Goal: Communication & Community: Answer question/provide support

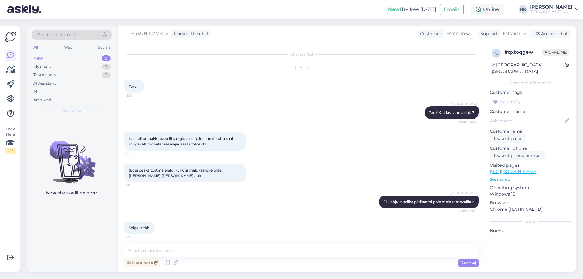
scroll to position [28, 0]
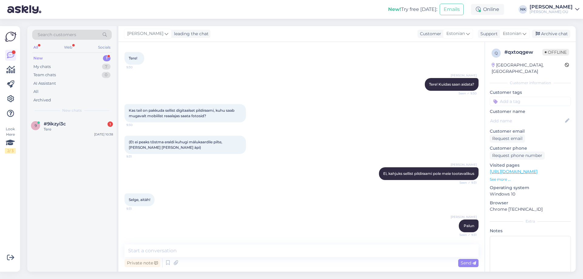
click at [87, 142] on div "9 #9ikzyi3c 1 Tere [DATE] 10:38" at bounding box center [71, 194] width 89 height 155
click at [88, 124] on div "#9ikzyi3c 1" at bounding box center [78, 123] width 69 height 5
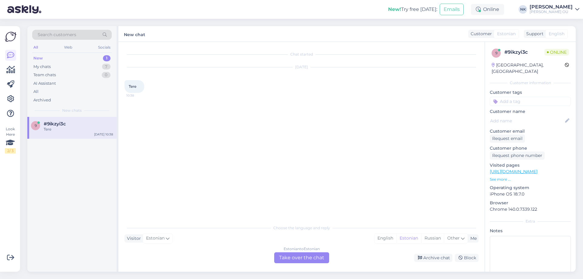
scroll to position [0, 0]
click at [290, 252] on div "Estonian to Estonian" at bounding box center [302, 248] width 36 height 5
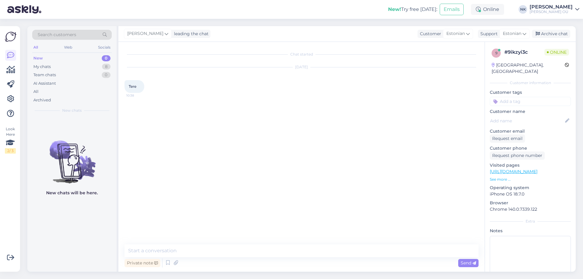
click at [274, 247] on textarea at bounding box center [302, 251] width 354 height 13
type textarea "Tere! Kuidas saan aidata?"
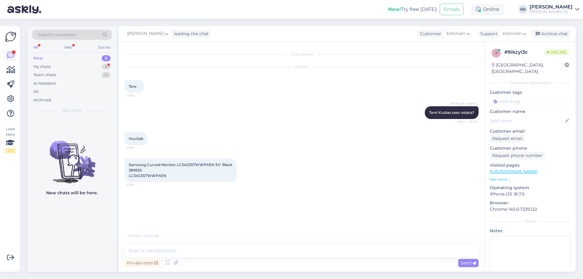
click at [522, 169] on link "[URL][DOMAIN_NAME]" at bounding box center [514, 171] width 48 height 5
click at [188, 257] on textarea at bounding box center [302, 251] width 354 height 13
click at [166, 252] on textarea at bounding box center [302, 251] width 354 height 13
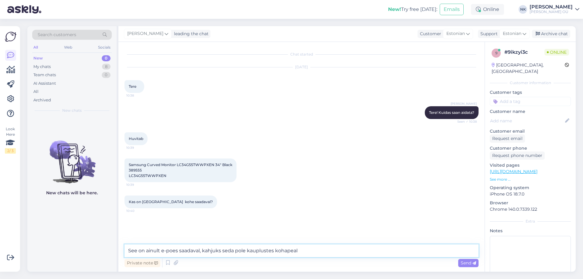
click at [200, 248] on textarea "See on ainult e-poes saadaval, kahjuks seda pole kauplustes kohapeal" at bounding box center [302, 251] width 354 height 13
type textarea "See on ainult e-poes saadaval ja tarneaeg on 2-5 tööpäeva, kahjuks seda pole ka…"
click at [372, 245] on textarea "See on ainult e-poes saadaval ja tarneaeg on 2-5 tööpäeva, kahjuks seda pole ka…" at bounding box center [302, 251] width 354 height 13
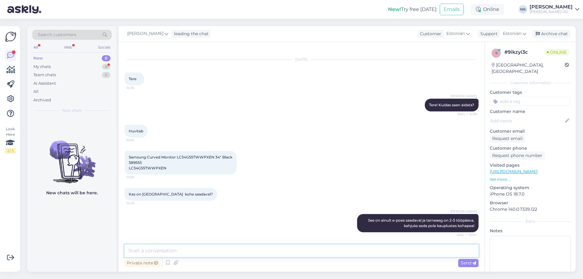
scroll to position [34, 0]
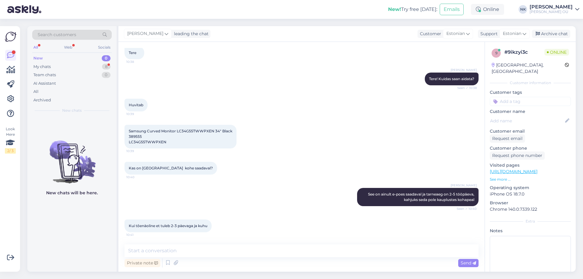
click at [180, 258] on div "Private note Send" at bounding box center [302, 263] width 354 height 12
click at [181, 252] on textarea at bounding box center [302, 251] width 354 height 13
click at [193, 255] on textarea at bounding box center [302, 251] width 354 height 13
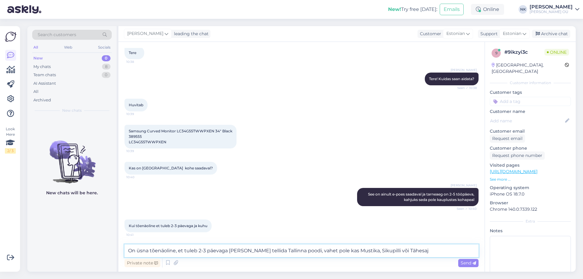
type textarea "On üsna tõenäoline, et tuleb 2-3 päevaga [PERSON_NAME] tellida Tallinna poodi, …"
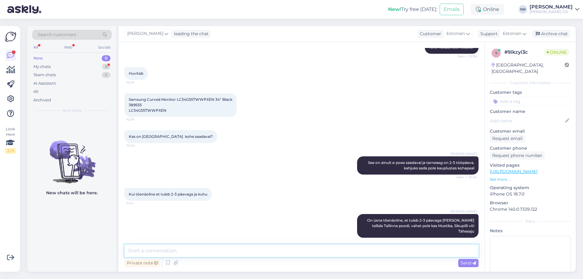
scroll to position [91, 0]
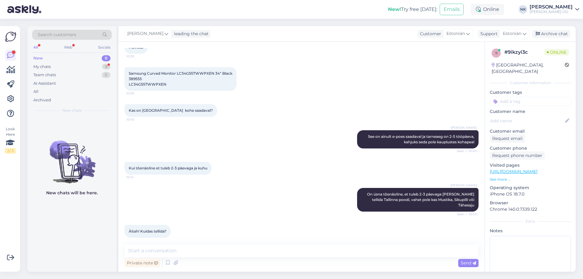
click at [219, 242] on div "Chat started [DATE] Tere 10:38 [PERSON_NAME] Tere! Kuidas saan aidata? Seen ✓ 1…" at bounding box center [301, 157] width 366 height 230
click at [221, 247] on textarea at bounding box center [302, 251] width 354 height 13
type textarea "М"
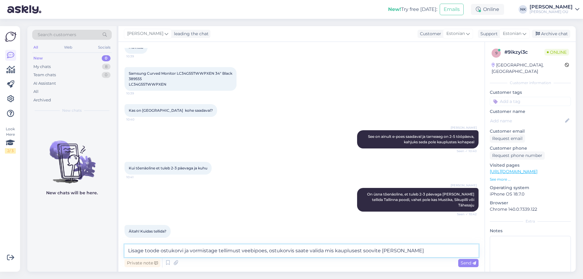
type textarea "Lisage toode ostukorvi ja vormistage tellimust veebipoes, ostukorvis saate vali…"
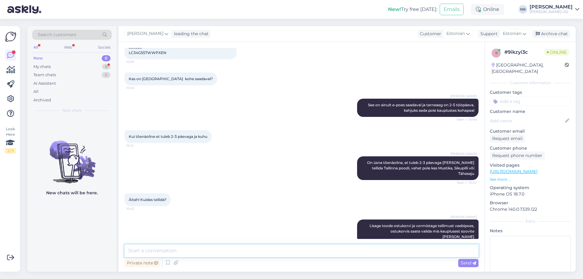
scroll to position [149, 0]
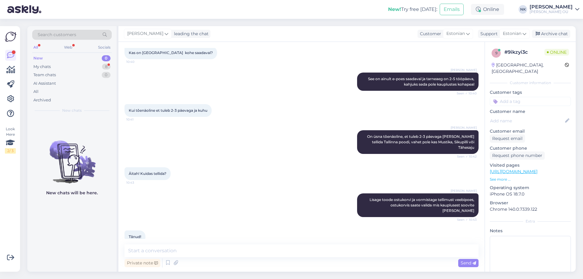
click at [186, 242] on div "Chat started [DATE] Tere 10:38 [PERSON_NAME] Tere! Kuidas saan aidata? Seen ✓ 1…" at bounding box center [301, 157] width 366 height 230
click at [186, 247] on textarea at bounding box center [302, 251] width 354 height 13
type textarea "Palun"
